Goal: Task Accomplishment & Management: Use online tool/utility

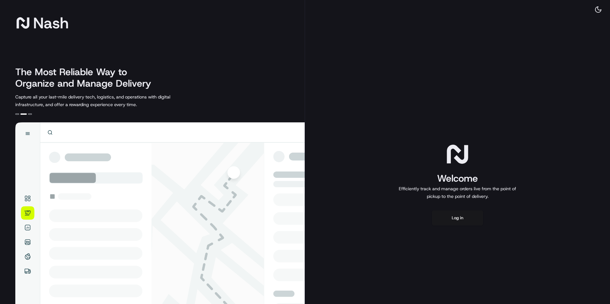
click at [425, 157] on div "Welcome Efficiently track and manage orders live from the point of pickup to th…" at bounding box center [457, 171] width 123 height 59
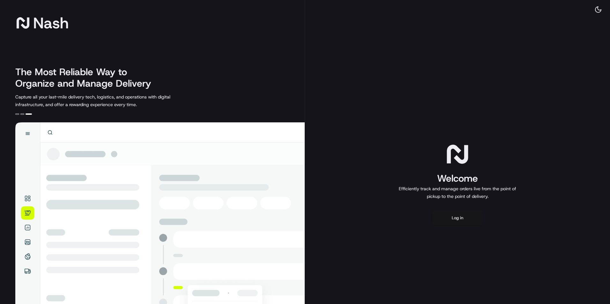
click at [454, 219] on button "Log in" at bounding box center [457, 218] width 51 height 15
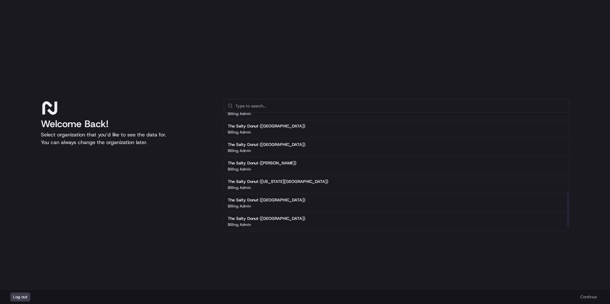
scroll to position [277, 0]
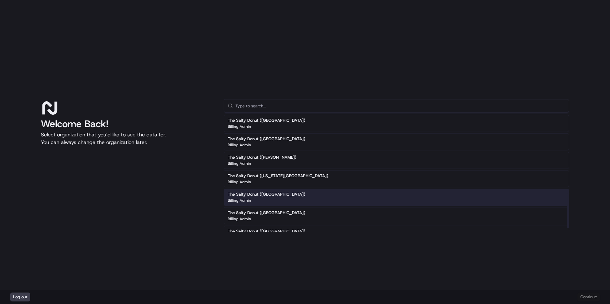
click at [302, 194] on div "The Salty Donut ([GEOGRAPHIC_DATA]) Billing Admin" at bounding box center [397, 197] width 346 height 17
click at [432, 197] on div "The Salty Donut ([GEOGRAPHIC_DATA]) Billing Admin" at bounding box center [397, 197] width 346 height 17
click at [593, 297] on button "Continue" at bounding box center [589, 297] width 22 height 9
